Goal: Task Accomplishment & Management: Manage account settings

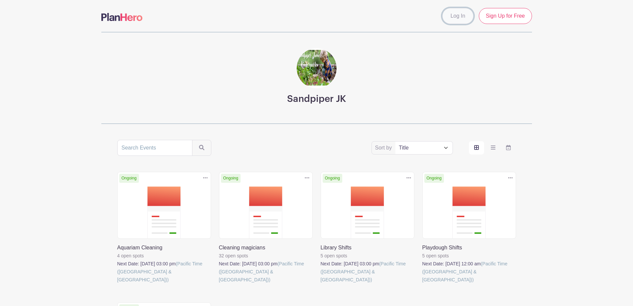
click at [463, 15] on link "Log In" at bounding box center [458, 16] width 31 height 16
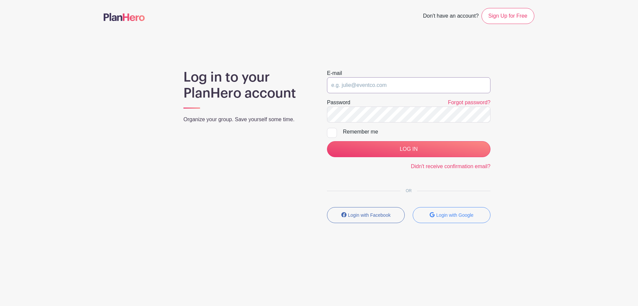
click at [370, 83] on input "email" at bounding box center [409, 85] width 164 height 16
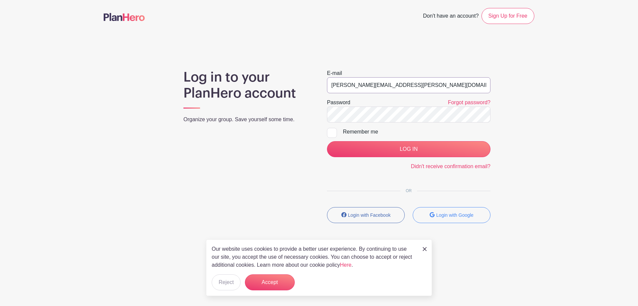
type input "[PERSON_NAME][EMAIL_ADDRESS][PERSON_NAME][DOMAIN_NAME]"
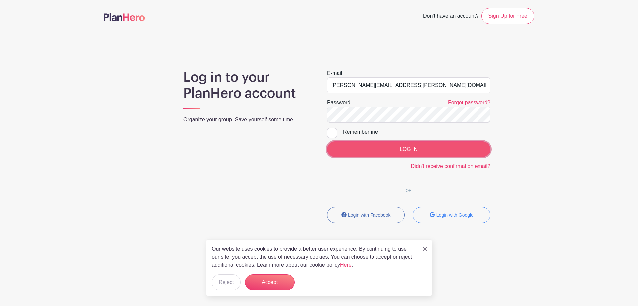
click at [394, 145] on input "LOG IN" at bounding box center [409, 149] width 164 height 16
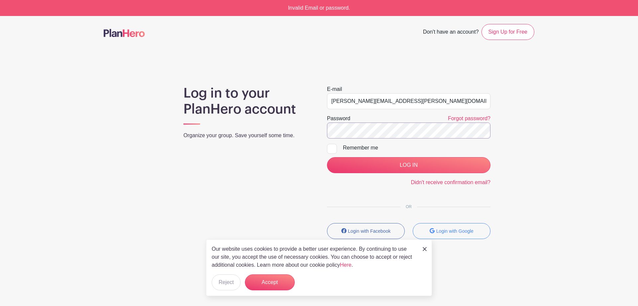
click at [327, 157] on input "LOG IN" at bounding box center [409, 165] width 164 height 16
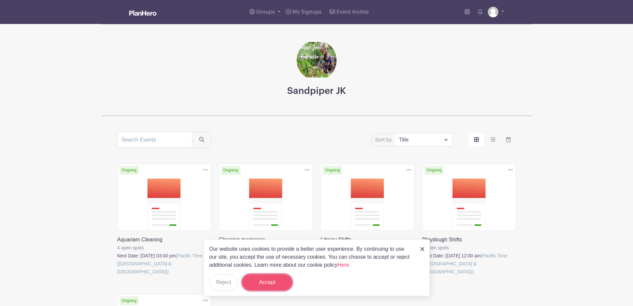
click at [259, 276] on button "Accept" at bounding box center [267, 282] width 50 height 16
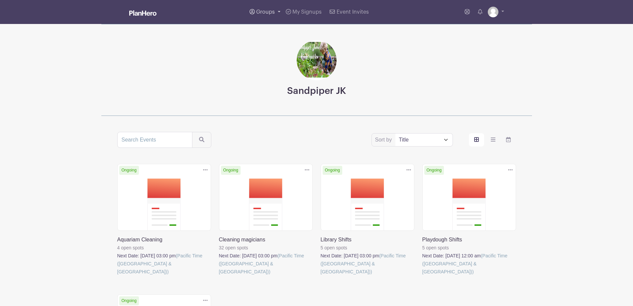
click at [279, 10] on link "Groups" at bounding box center [265, 12] width 36 height 24
click at [319, 12] on span "My Signups" at bounding box center [307, 11] width 29 height 5
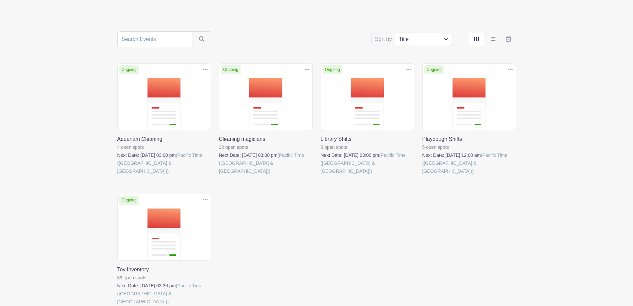
scroll to position [108, 0]
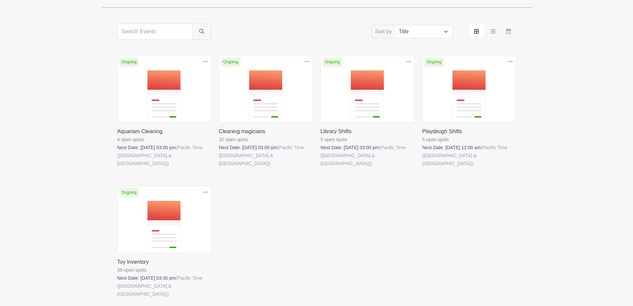
click at [321, 167] on link at bounding box center [321, 167] width 0 height 0
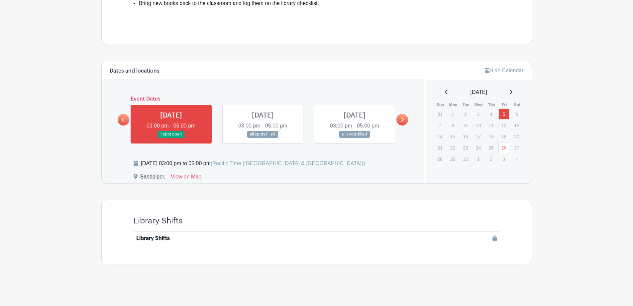
scroll to position [239, 0]
click at [399, 118] on link at bounding box center [403, 120] width 12 height 12
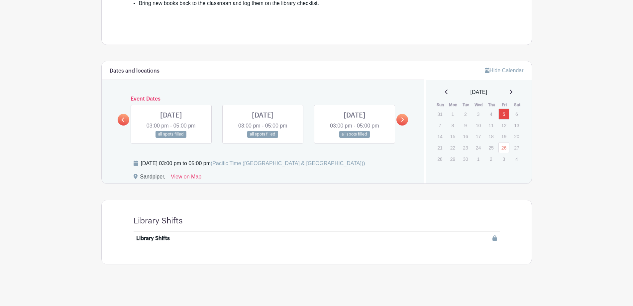
click at [122, 120] on icon at bounding box center [123, 119] width 3 height 4
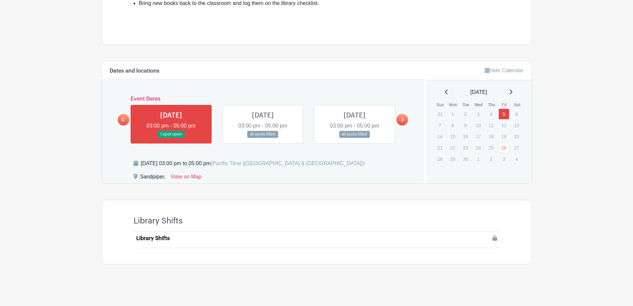
click at [171, 138] on link at bounding box center [171, 138] width 0 height 0
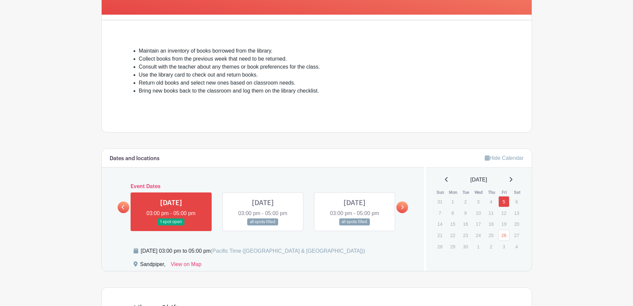
scroll to position [147, 0]
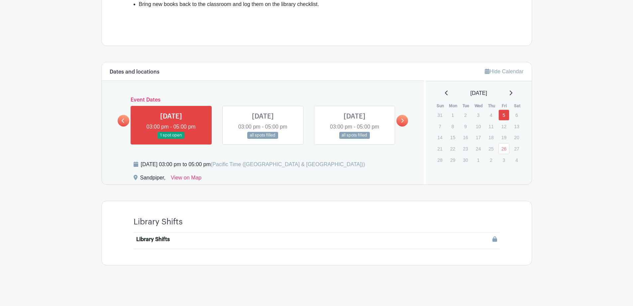
scroll to position [239, 0]
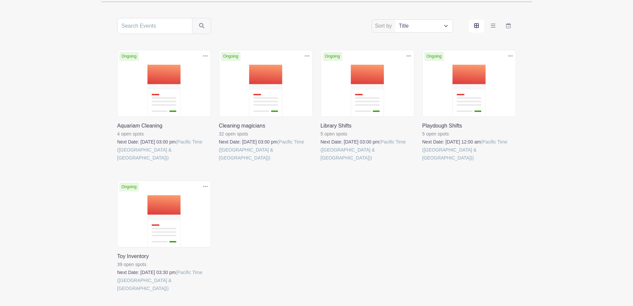
scroll to position [108, 0]
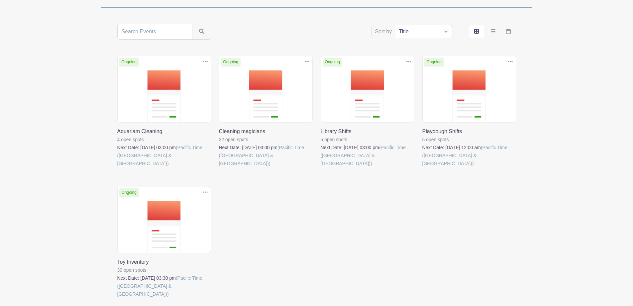
click at [423, 167] on link at bounding box center [423, 167] width 0 height 0
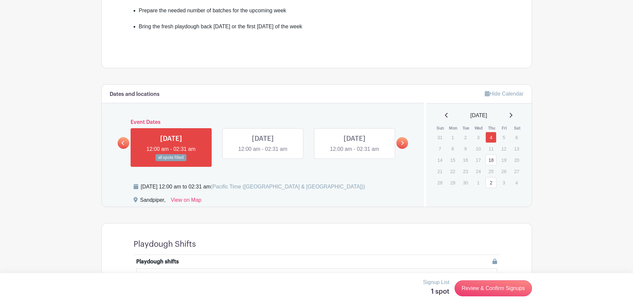
scroll to position [233, 0]
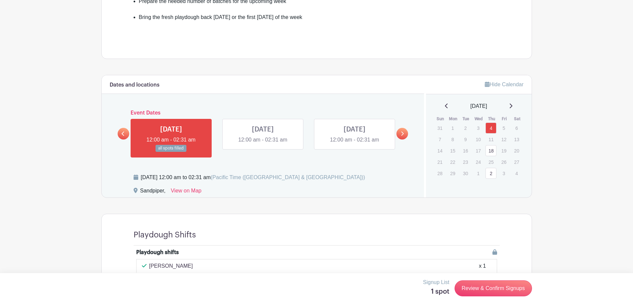
click at [263, 144] on link at bounding box center [263, 144] width 0 height 0
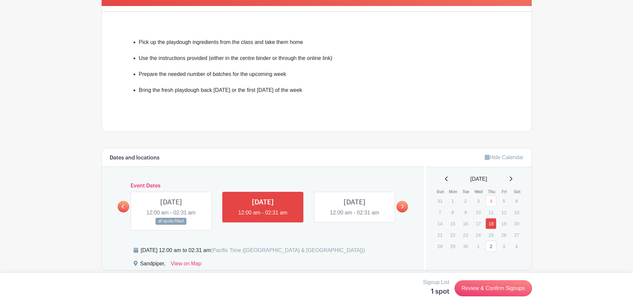
scroll to position [158, 0]
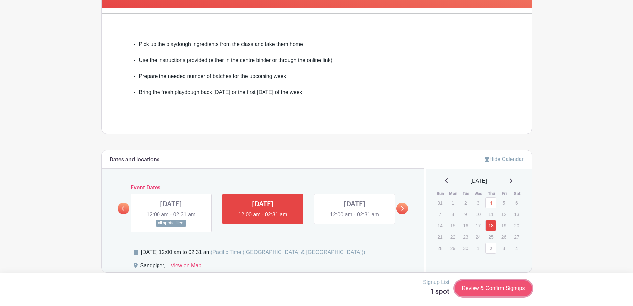
click at [493, 291] on link "Review & Confirm Signups" at bounding box center [493, 288] width 77 height 16
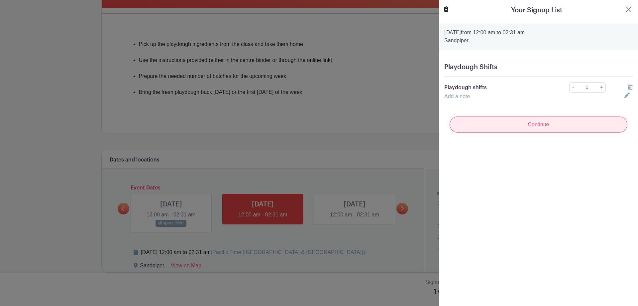
click at [512, 128] on input "Continue" at bounding box center [539, 124] width 178 height 16
click at [520, 122] on input "Continue" at bounding box center [539, 124] width 178 height 16
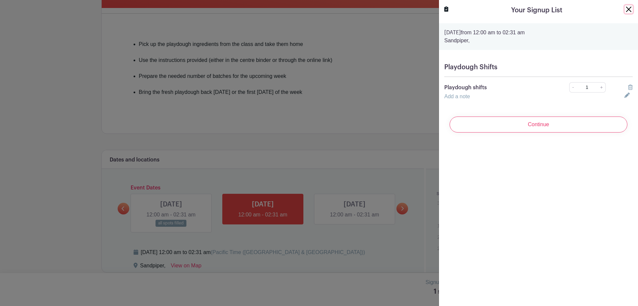
click at [625, 12] on button "Close" at bounding box center [629, 9] width 8 height 8
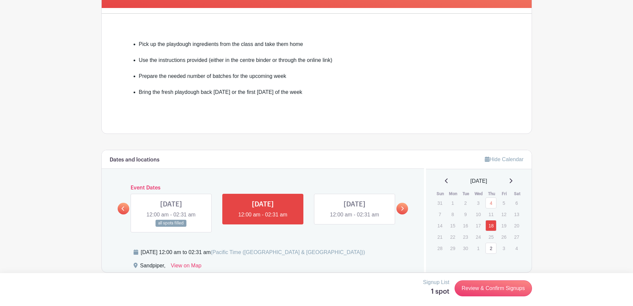
click at [404, 210] on icon at bounding box center [402, 208] width 3 height 5
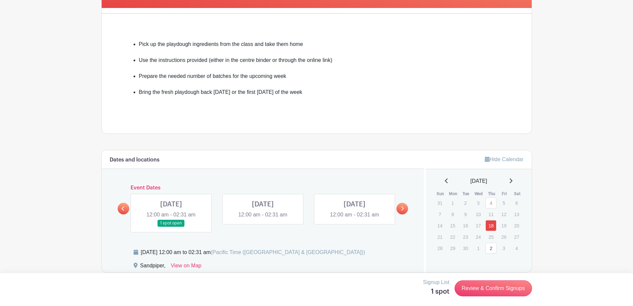
click at [171, 226] on link at bounding box center [171, 226] width 0 height 0
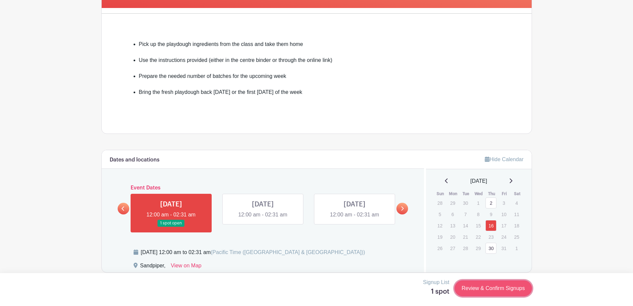
click at [468, 285] on link "Review & Confirm Signups" at bounding box center [493, 288] width 77 height 16
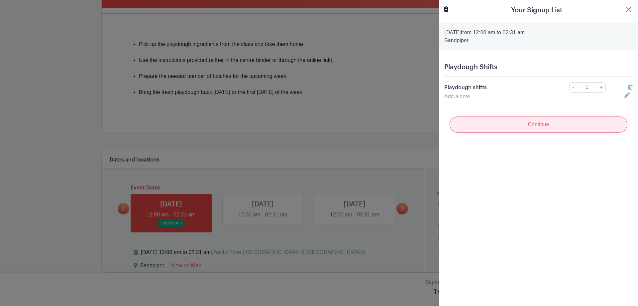
click at [518, 126] on input "Continue" at bounding box center [539, 124] width 178 height 16
click at [503, 127] on input "Continue" at bounding box center [539, 124] width 178 height 16
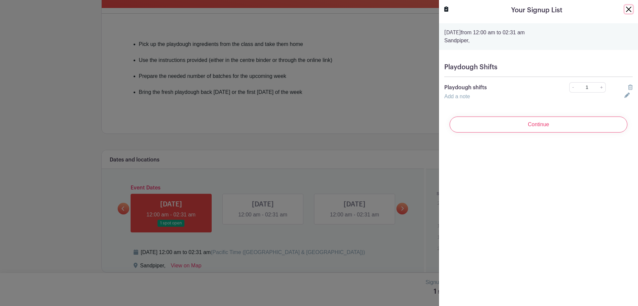
click at [626, 12] on button "Close" at bounding box center [629, 9] width 8 height 8
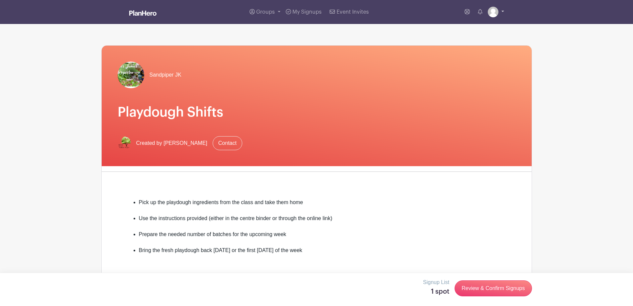
click at [503, 11] on link at bounding box center [496, 12] width 16 height 11
click at [481, 46] on link "Logout" at bounding box center [478, 44] width 53 height 11
